Goal: Information Seeking & Learning: Understand process/instructions

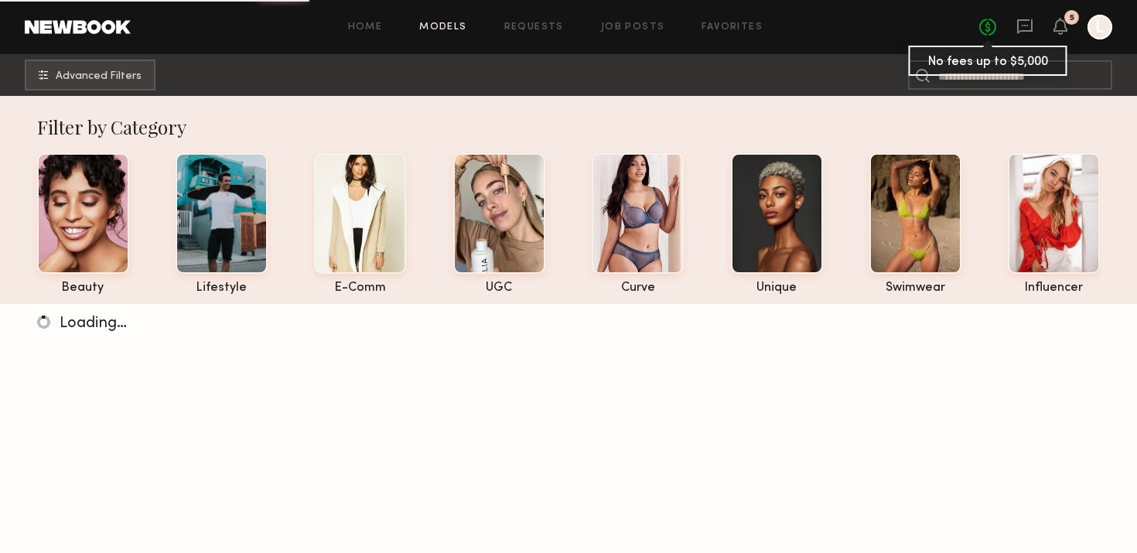
click at [988, 32] on link "No fees up to $5,000" at bounding box center [988, 27] width 17 height 17
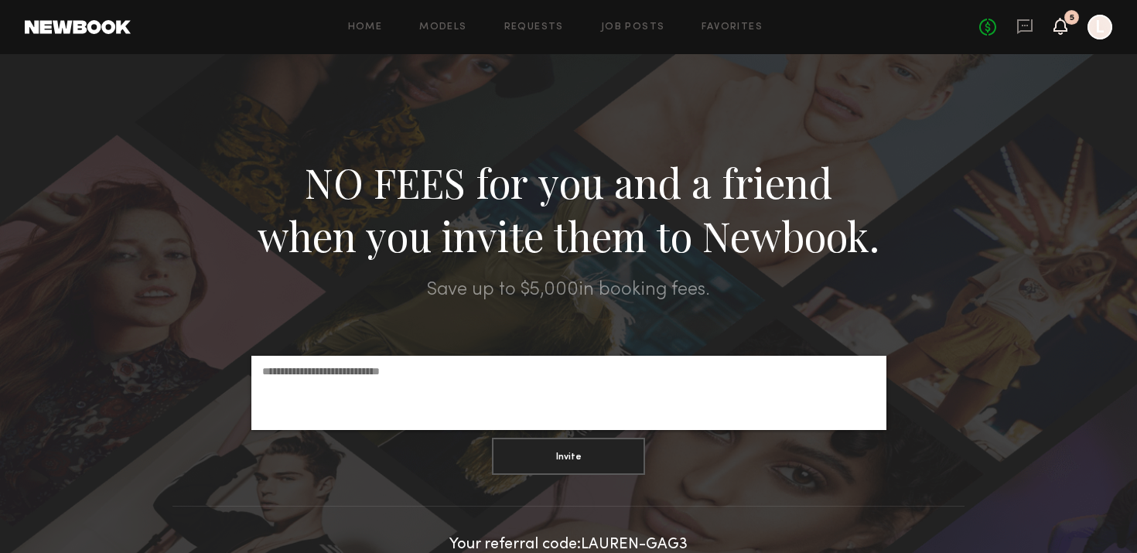
click at [1065, 30] on icon at bounding box center [1061, 25] width 12 height 11
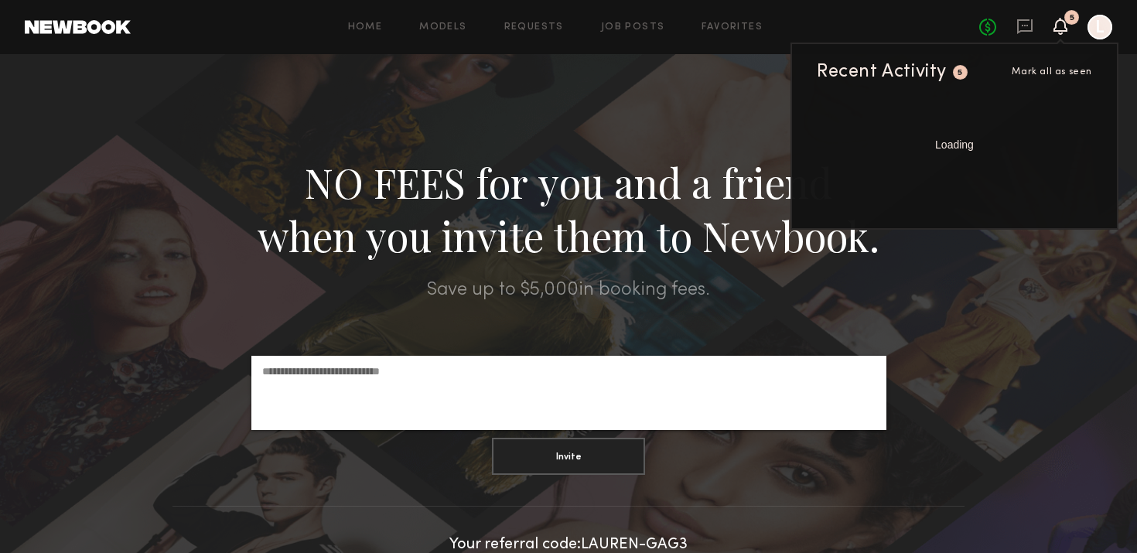
click at [1091, 37] on icon "L" at bounding box center [1100, 27] width 25 height 25
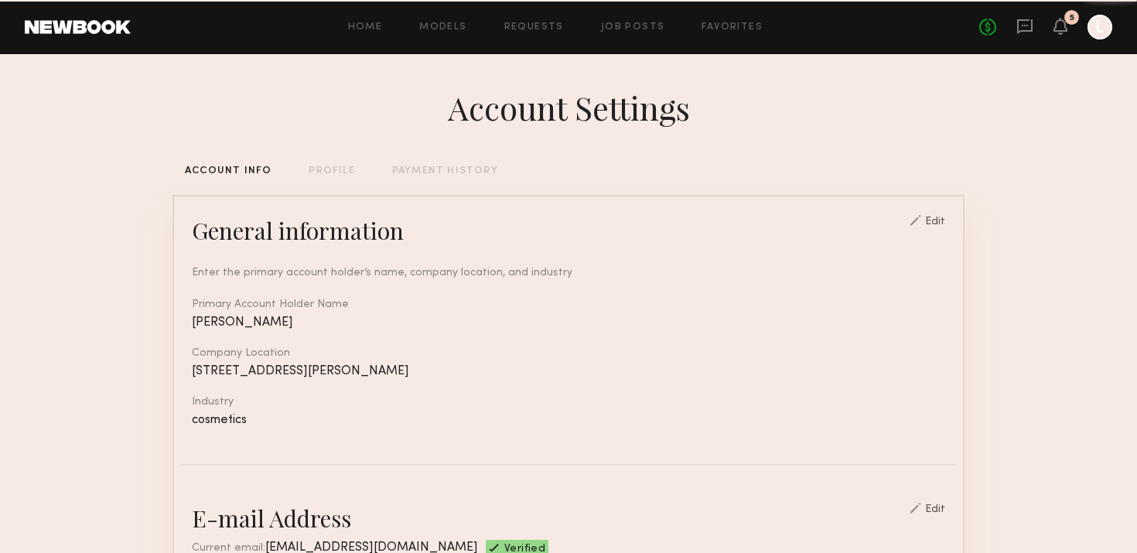
click at [1091, 37] on icon "L" at bounding box center [1100, 27] width 25 height 25
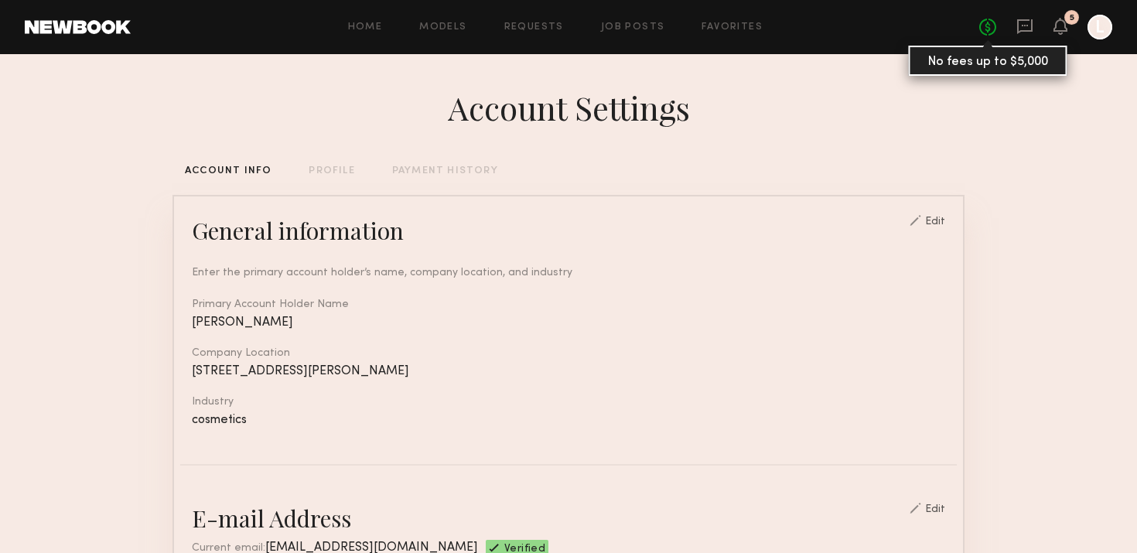
click at [980, 31] on link "No fees up to $5,000" at bounding box center [988, 27] width 17 height 17
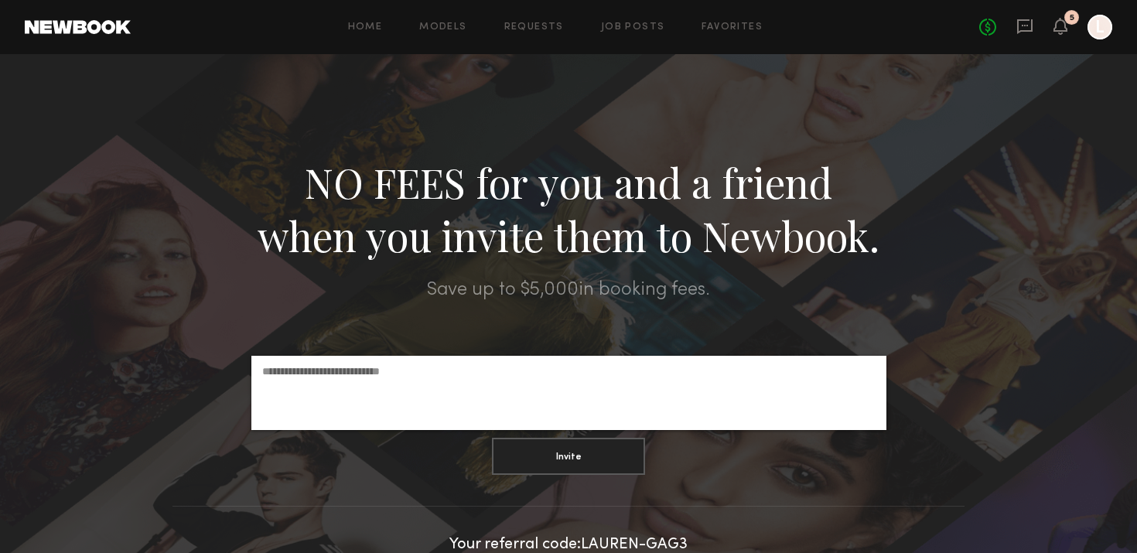
click at [1098, 24] on div at bounding box center [1100, 27] width 25 height 25
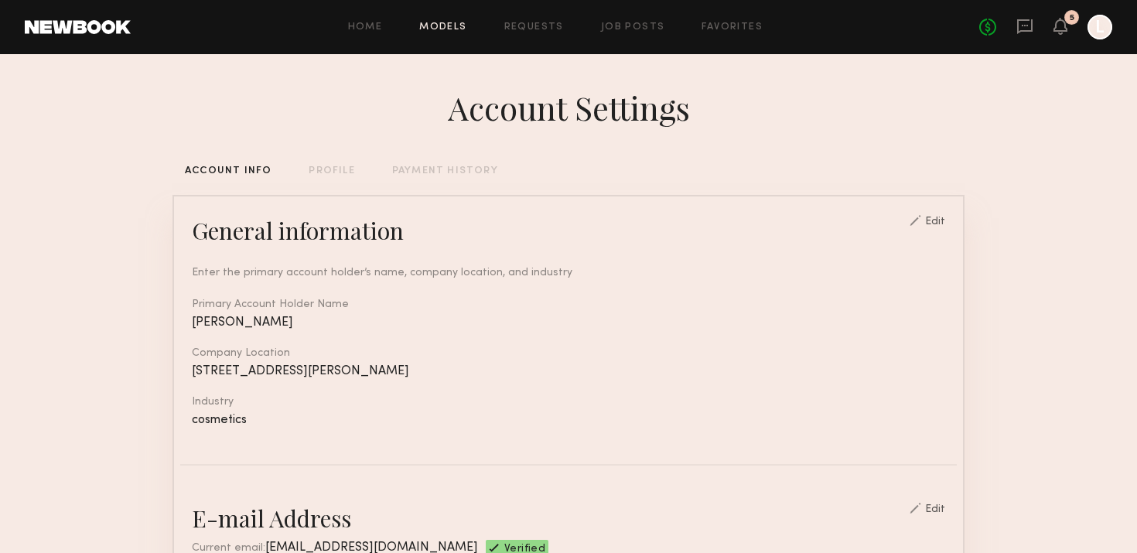
click at [448, 29] on link "Models" at bounding box center [442, 27] width 47 height 10
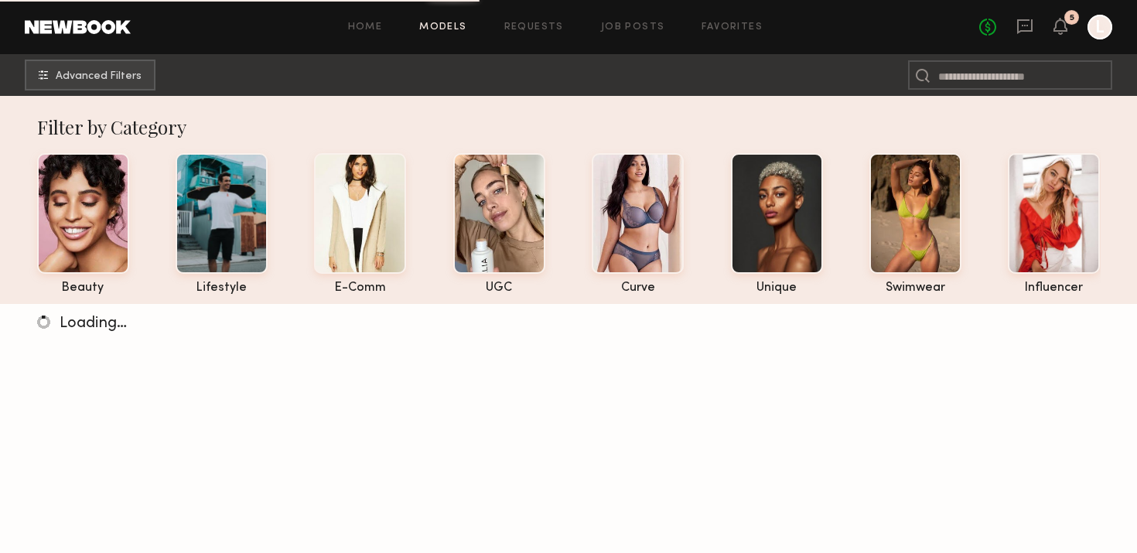
click at [1068, 23] on div "5" at bounding box center [1072, 17] width 15 height 15
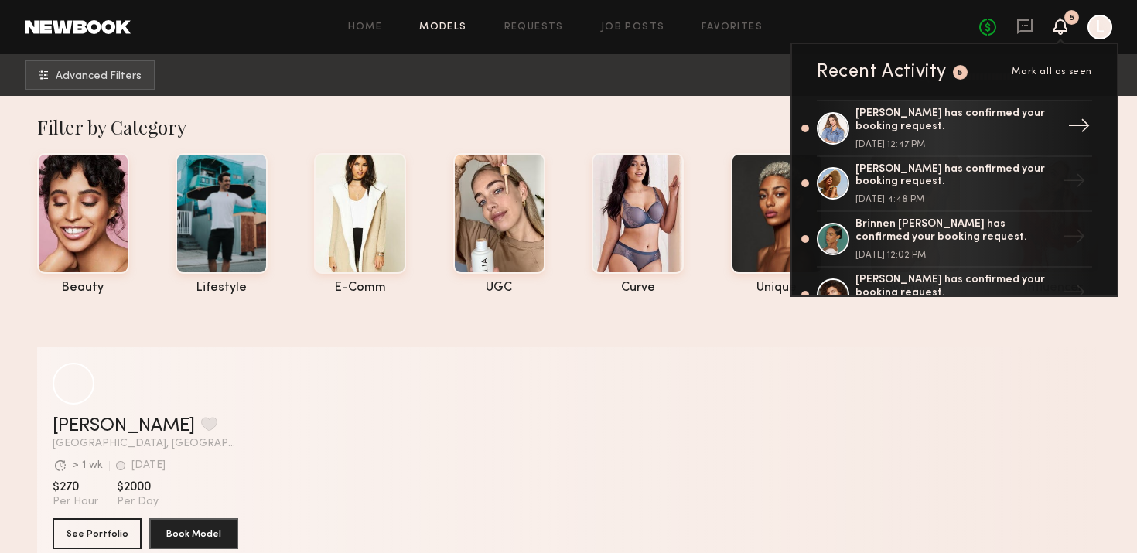
click at [1026, 111] on div "[PERSON_NAME] has confirmed your booking request." at bounding box center [956, 121] width 201 height 26
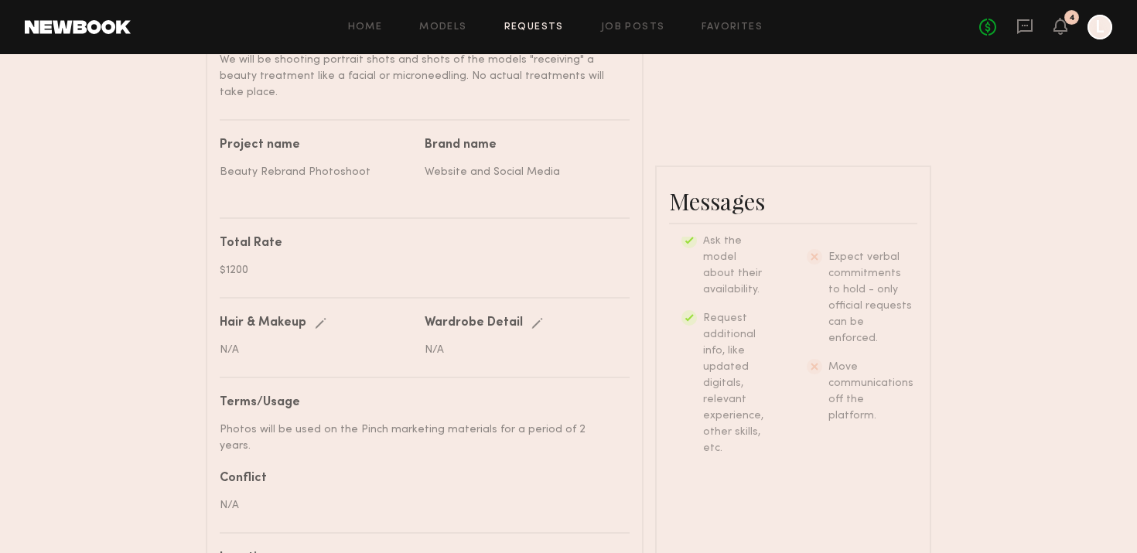
scroll to position [612, 0]
click at [539, 162] on div "Website and Social Media" at bounding box center [521, 170] width 193 height 16
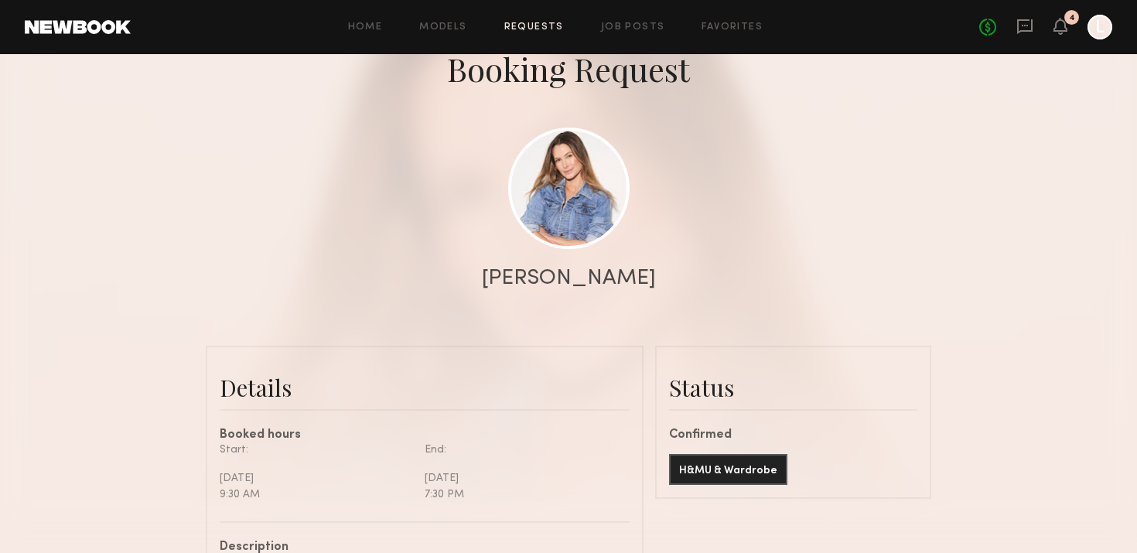
scroll to position [97, 0]
click at [1071, 29] on div "No fees up to $5,000 4 L" at bounding box center [1046, 27] width 133 height 25
click at [1061, 27] on icon at bounding box center [1061, 25] width 12 height 11
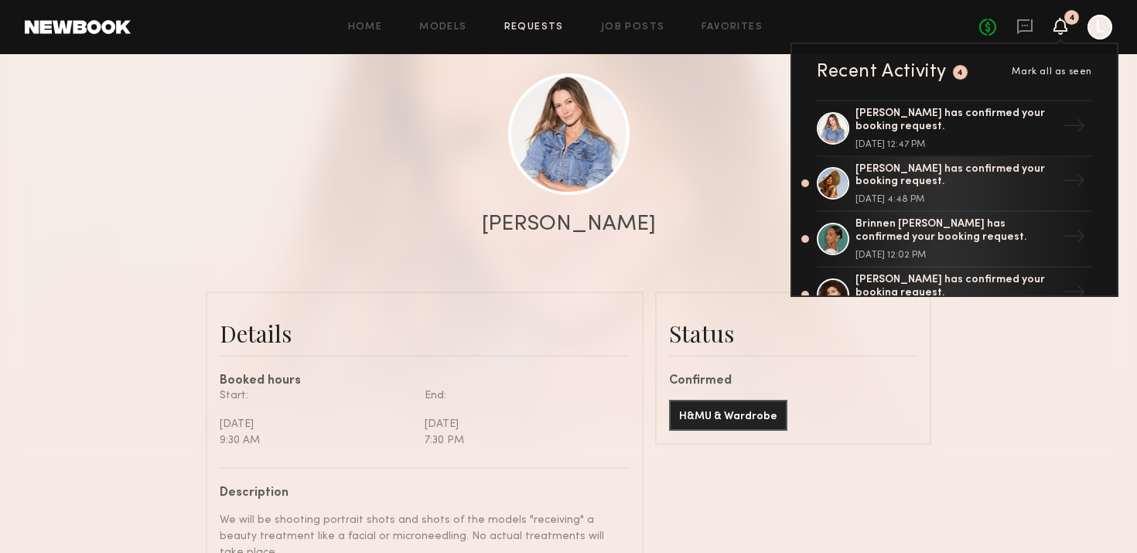
scroll to position [151, 0]
click at [968, 439] on div at bounding box center [568, 158] width 1137 height 619
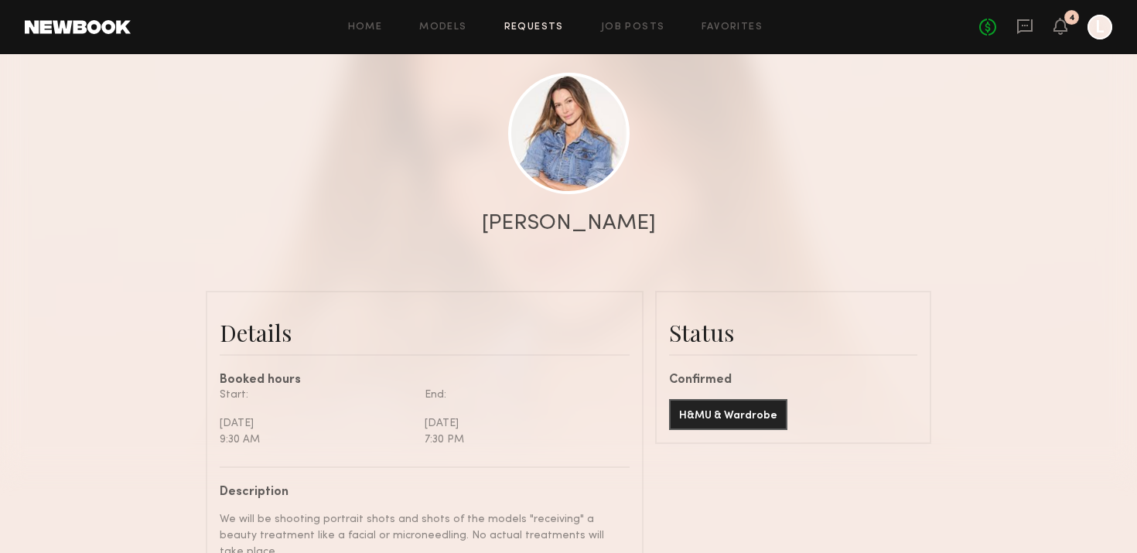
click at [628, 36] on div "Home Models Requests Job Posts Favorites Sign Out No fees up to $5,000 4 L" at bounding box center [622, 27] width 982 height 25
click at [627, 29] on link "Job Posts" at bounding box center [633, 27] width 64 height 10
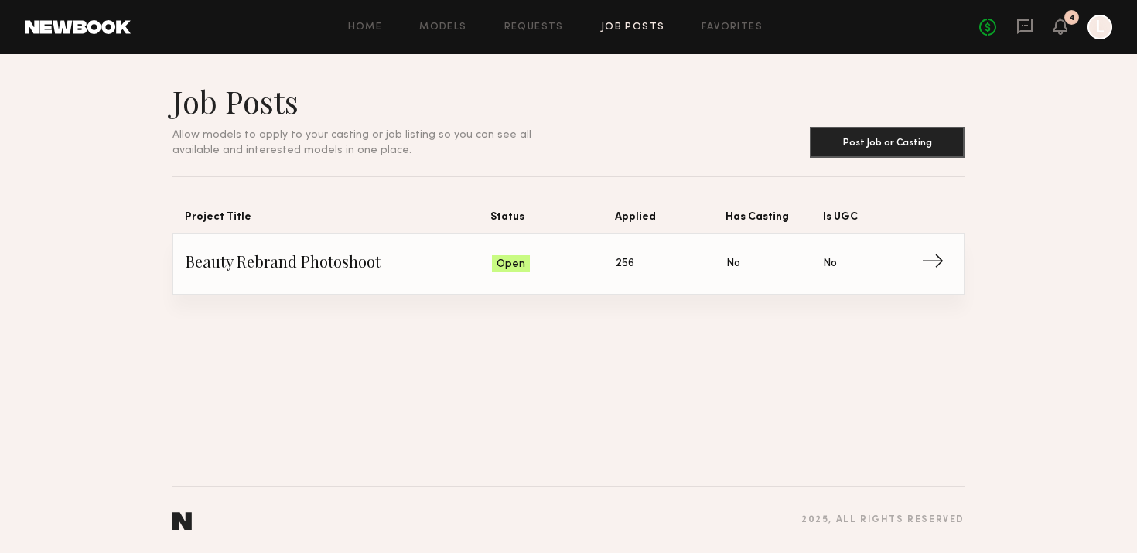
click at [872, 274] on span "Is UGC: No" at bounding box center [871, 263] width 97 height 23
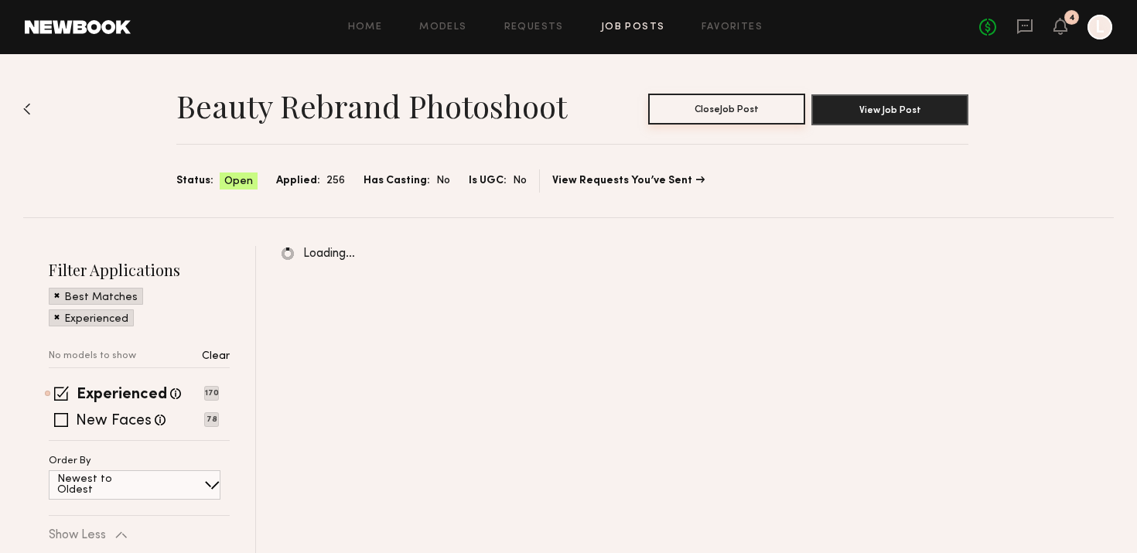
click at [728, 106] on button "Close Job Post" at bounding box center [726, 109] width 157 height 31
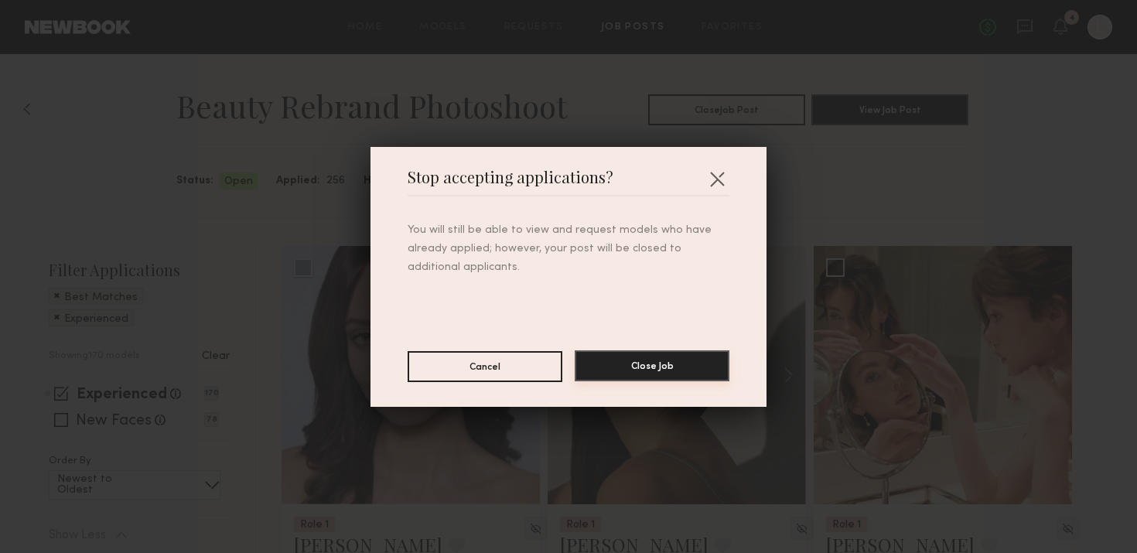
click at [658, 359] on button "Close Job" at bounding box center [652, 366] width 155 height 31
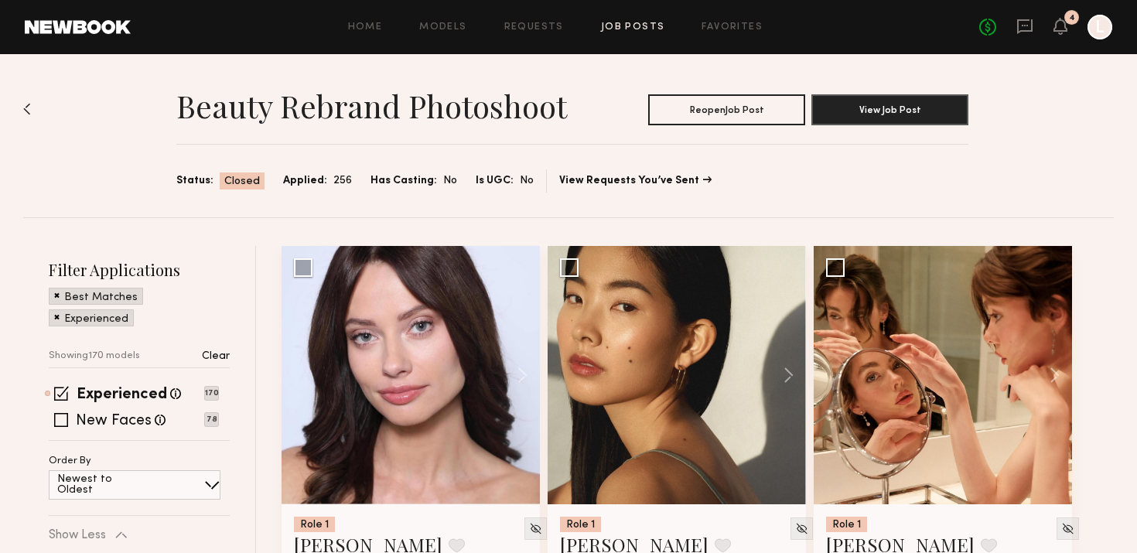
click at [1106, 15] on div at bounding box center [1100, 27] width 25 height 25
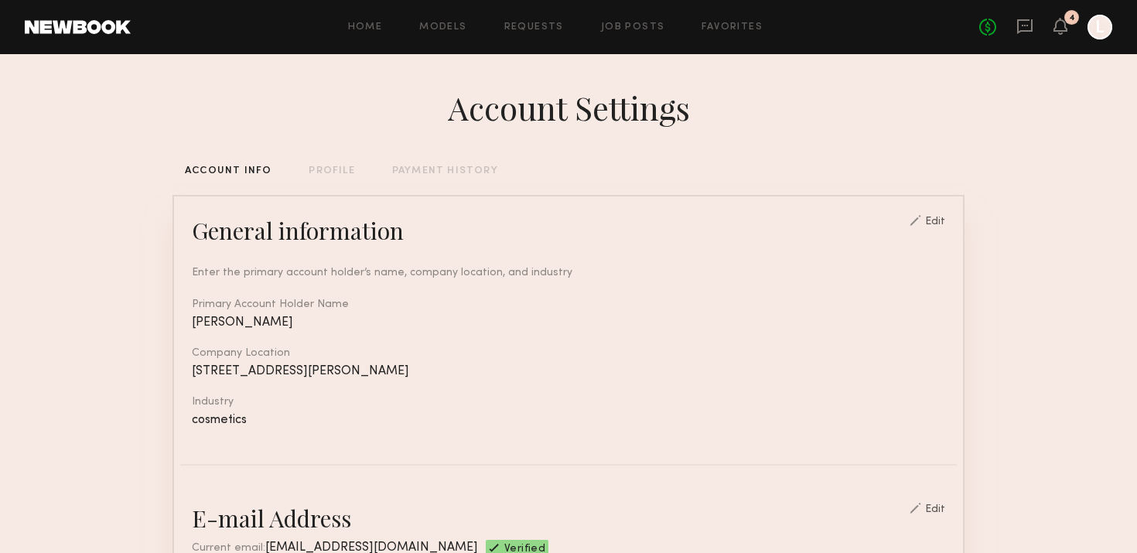
click at [410, 172] on div "PAYMENT HISTORY" at bounding box center [445, 171] width 106 height 10
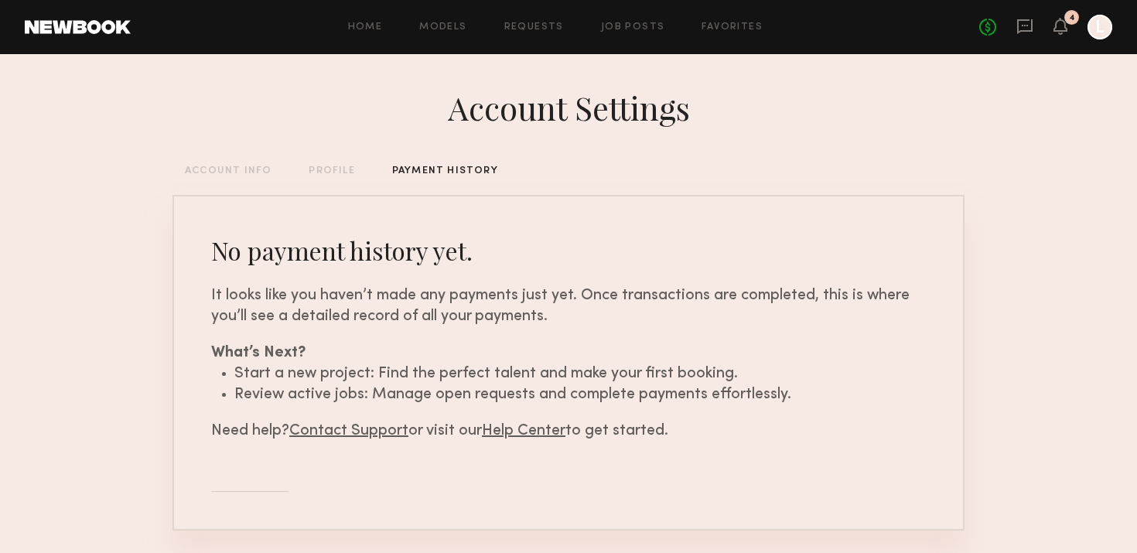
scroll to position [54, 0]
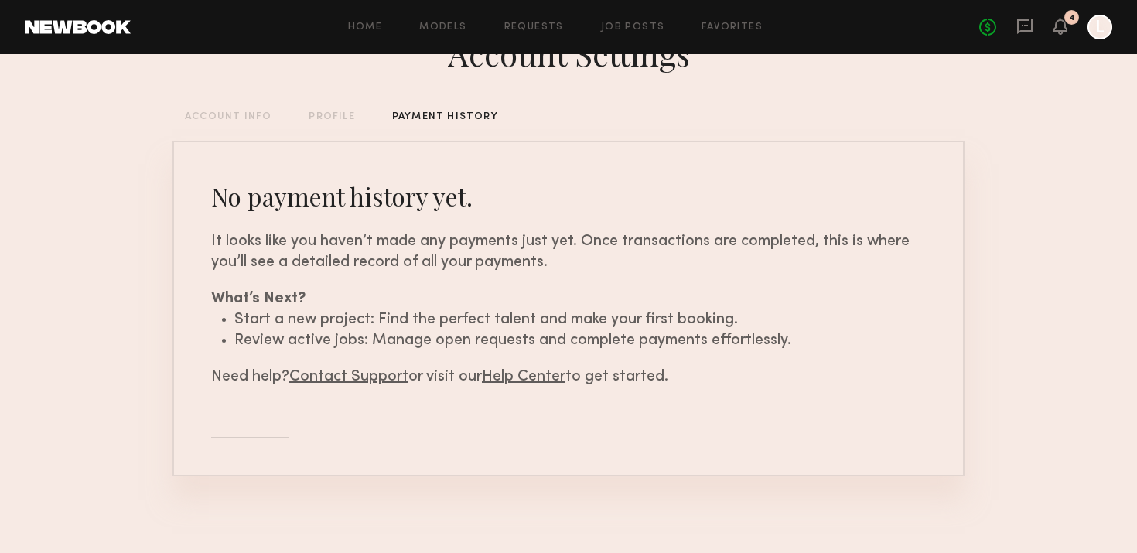
click at [542, 384] on p "Need help? Contact Support or visit our Help Center to get started." at bounding box center [568, 377] width 715 height 21
click at [521, 373] on link "Help Center" at bounding box center [524, 377] width 84 height 15
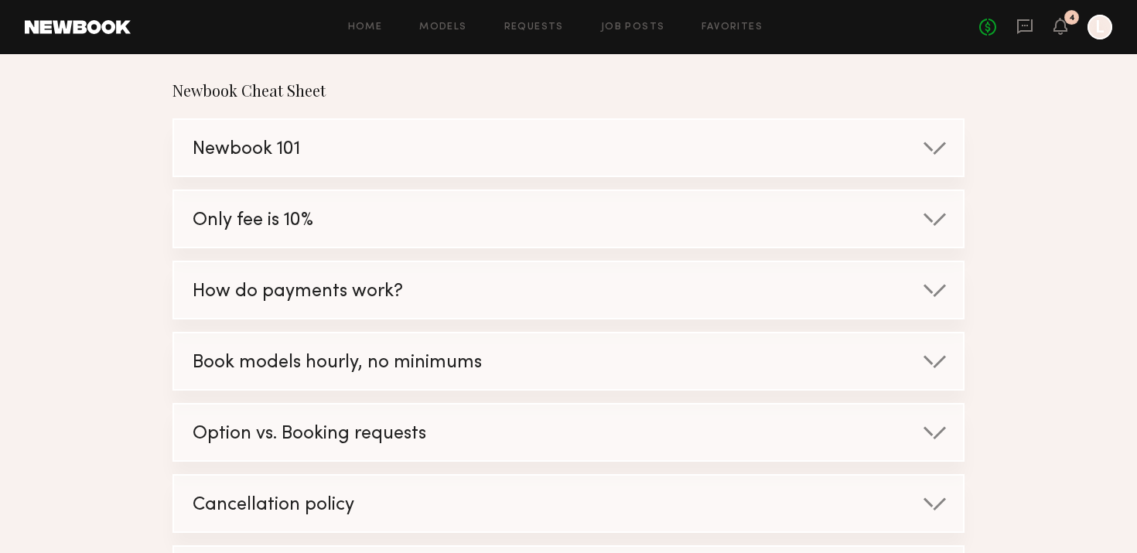
scroll to position [193, 0]
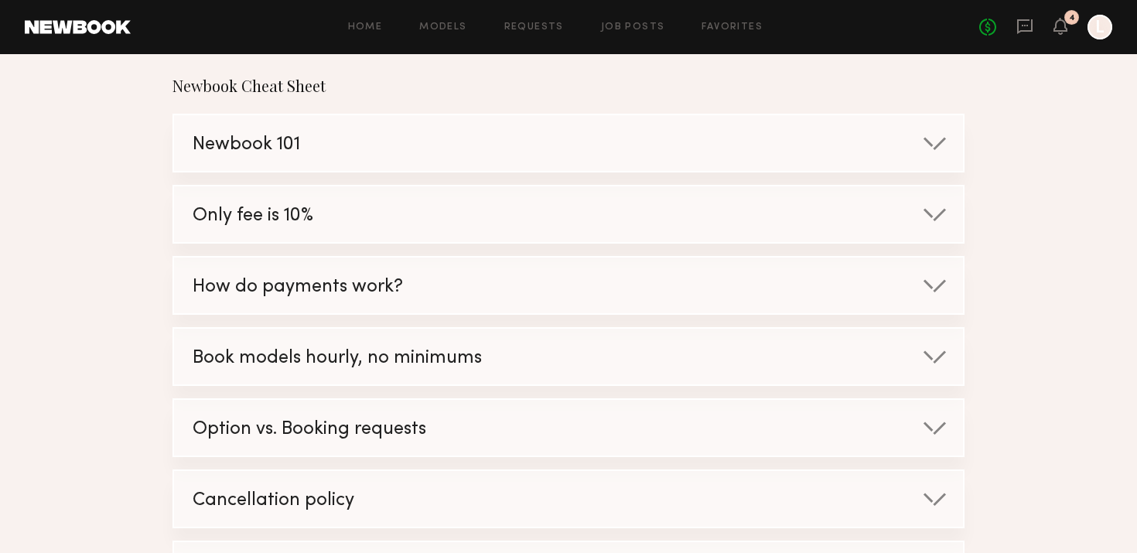
click at [523, 271] on div "How do payments work?" at bounding box center [552, 287] width 757 height 59
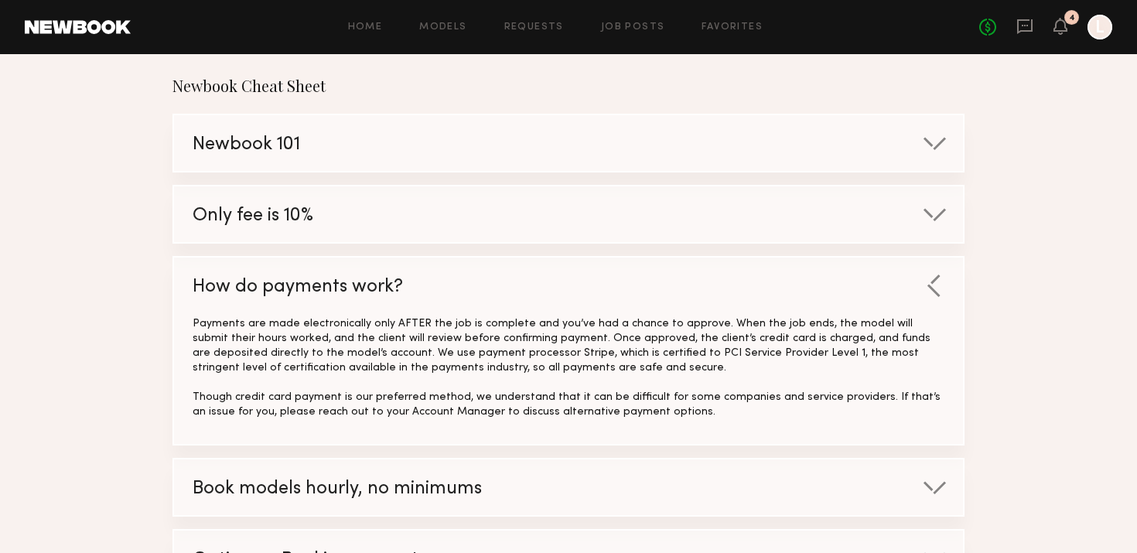
click at [481, 337] on div "Payments are made electronically only AFTER the job is complete and you’ve had …" at bounding box center [569, 367] width 752 height 103
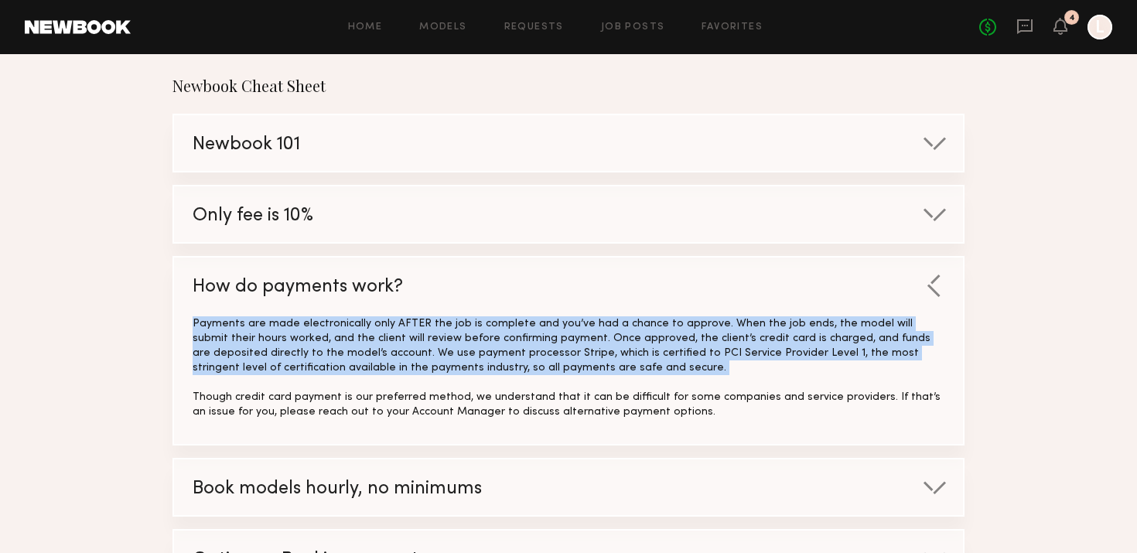
click at [481, 337] on div "Payments are made electronically only AFTER the job is complete and you’ve had …" at bounding box center [569, 367] width 752 height 103
